Goal: Transaction & Acquisition: Purchase product/service

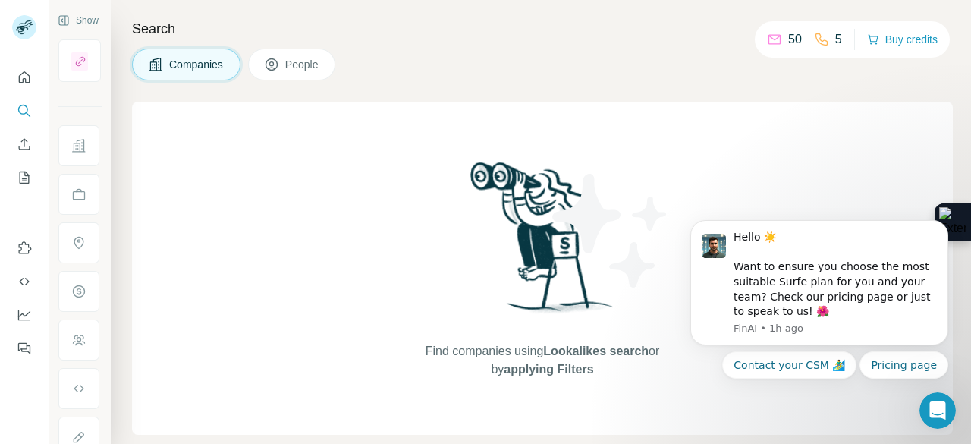
click at [908, 36] on button "Buy credits" at bounding box center [902, 39] width 71 height 21
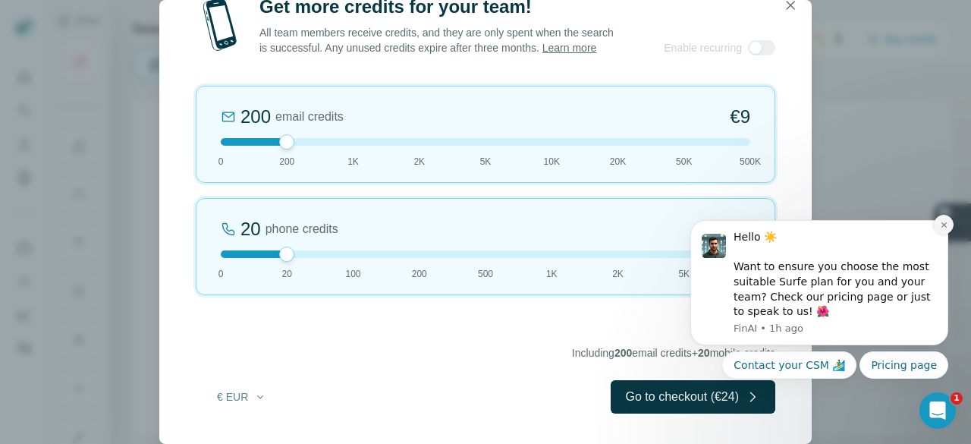
click at [943, 221] on icon "Dismiss notification" at bounding box center [944, 225] width 8 height 8
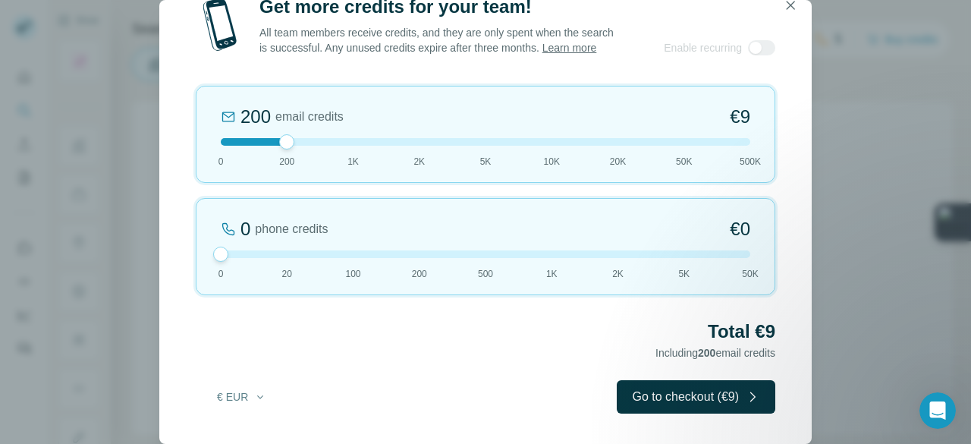
drag, startPoint x: 283, startPoint y: 262, endPoint x: 152, endPoint y: 256, distance: 131.4
click at [152, 256] on div "Get more credits for your team! All team members receive credits, and they are …" at bounding box center [485, 222] width 971 height 444
click at [765, 52] on div at bounding box center [761, 47] width 27 height 15
click at [243, 397] on button "€ EUR" at bounding box center [241, 396] width 71 height 27
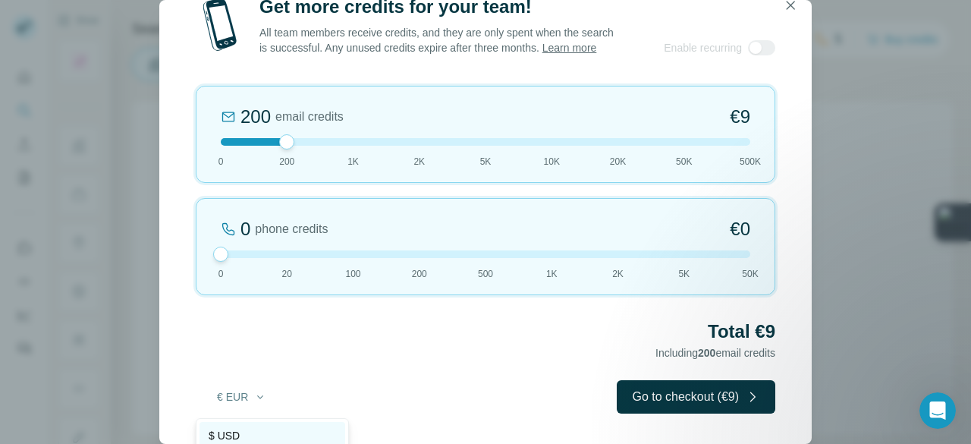
click at [220, 433] on span "$ USD" at bounding box center [224, 435] width 31 height 15
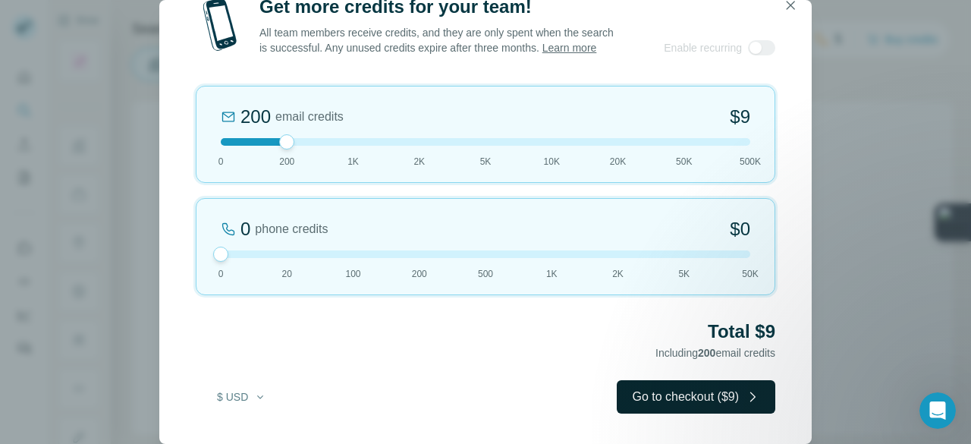
click at [673, 407] on button "Go to checkout ($9)" at bounding box center [696, 396] width 158 height 33
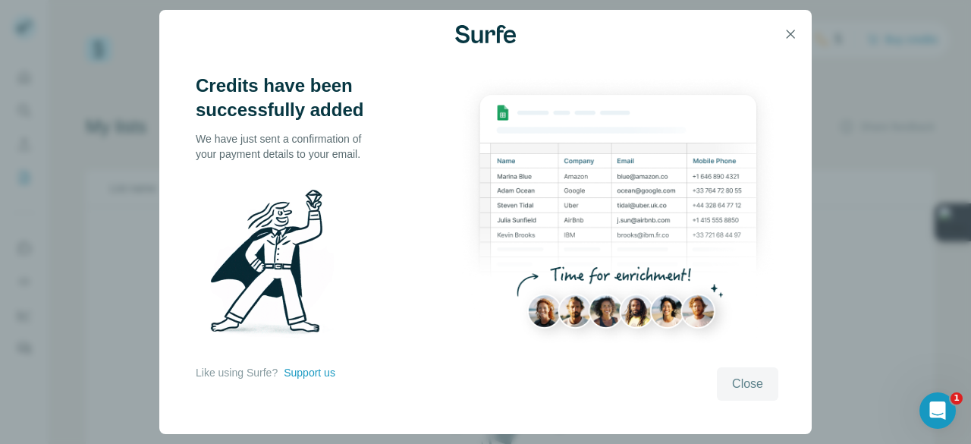
click at [745, 381] on span "Close" at bounding box center [747, 384] width 31 height 18
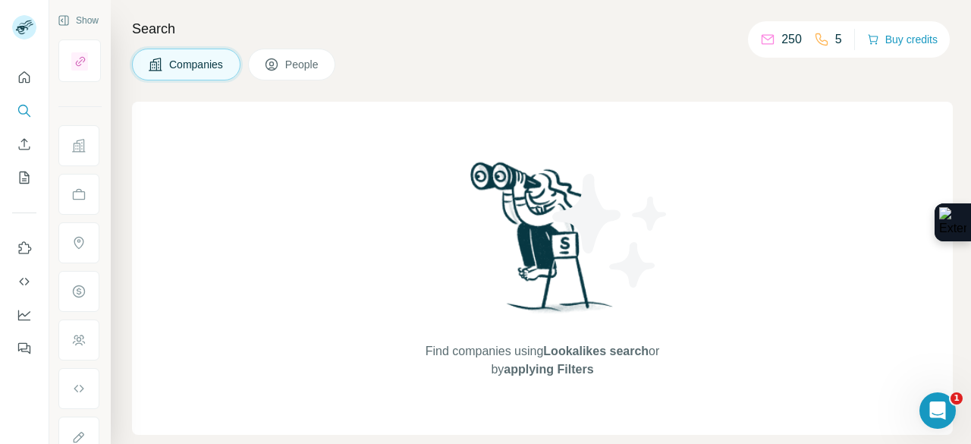
click at [764, 37] on icon at bounding box center [767, 39] width 15 height 15
click at [292, 51] on button "People" at bounding box center [292, 65] width 88 height 32
